Goal: Check status

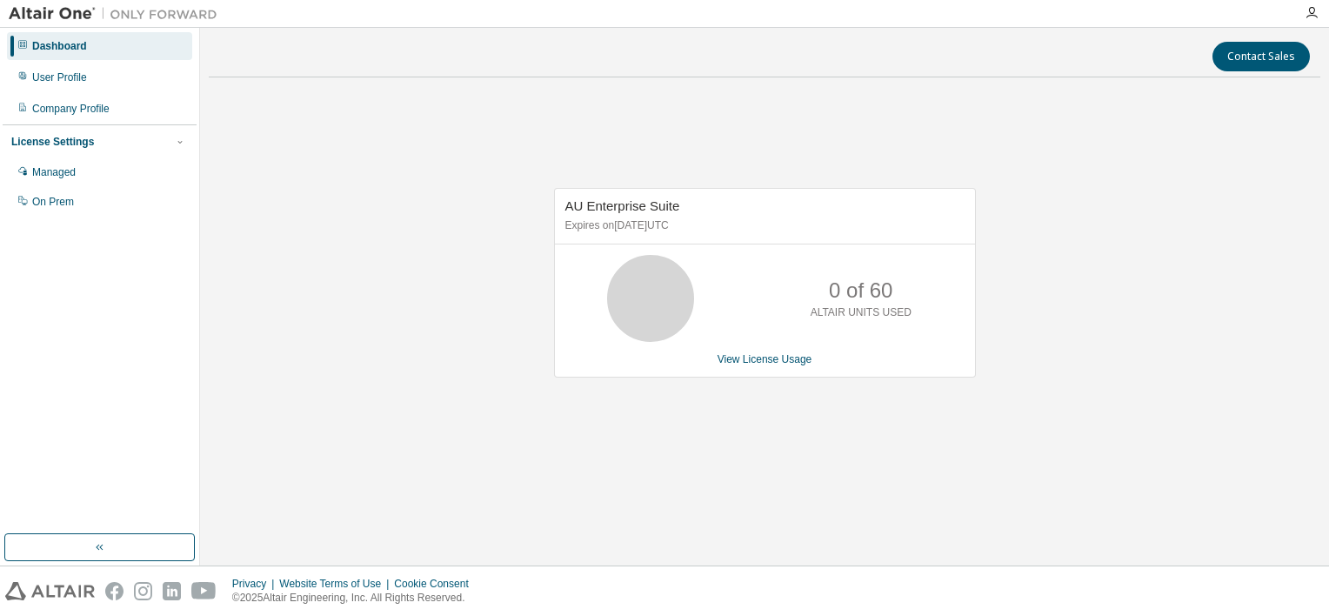
click at [435, 161] on div "AU Enterprise Suite Expires on [DATE] UTC 0 of 60 ALTAIR UNITS USED View Licens…" at bounding box center [765, 291] width 1112 height 400
